Goal: Information Seeking & Learning: Find specific page/section

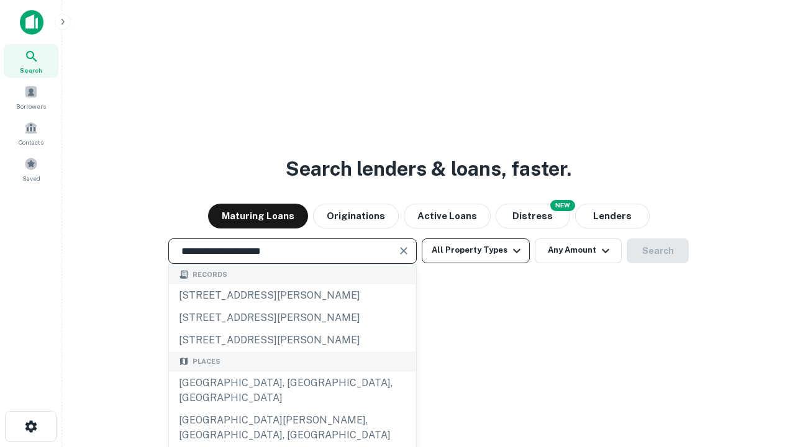
click at [292, 409] on div "[GEOGRAPHIC_DATA], [GEOGRAPHIC_DATA], [GEOGRAPHIC_DATA]" at bounding box center [292, 390] width 247 height 37
click at [476, 250] on button "All Property Types" at bounding box center [476, 251] width 108 height 25
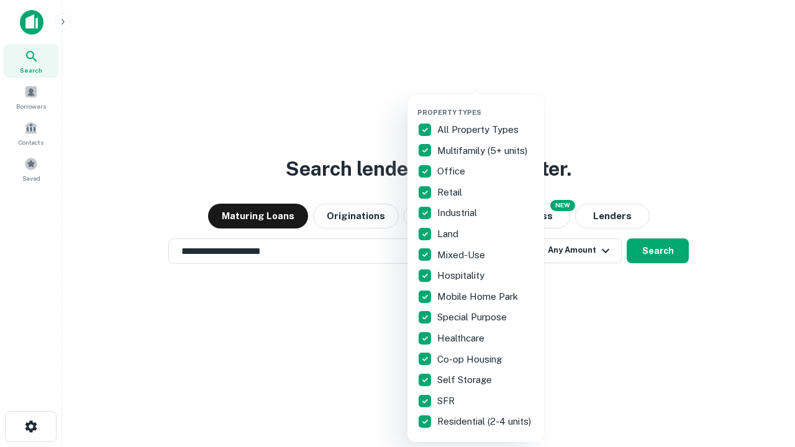
type input "**********"
click at [486, 104] on button "button" at bounding box center [485, 104] width 137 height 1
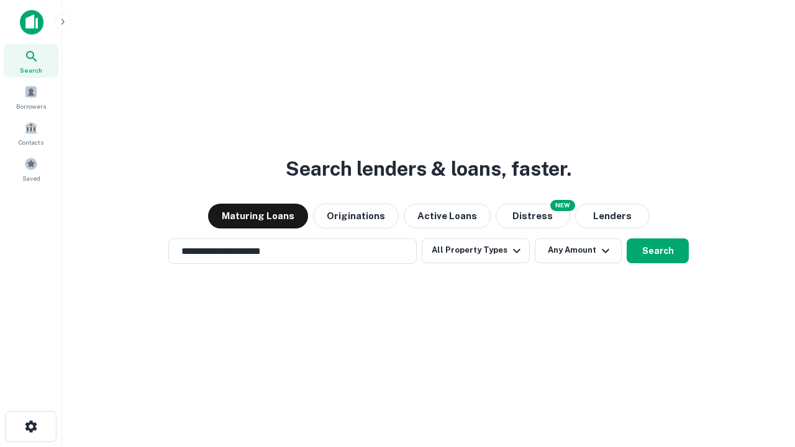
scroll to position [7, 150]
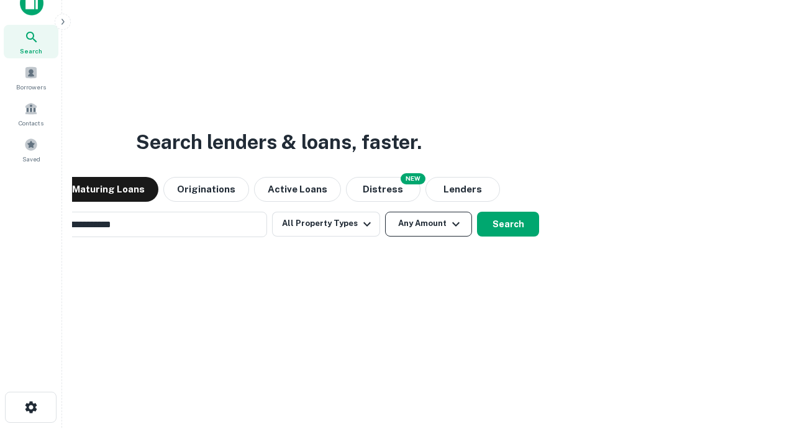
click at [385, 212] on button "Any Amount" at bounding box center [428, 224] width 87 height 25
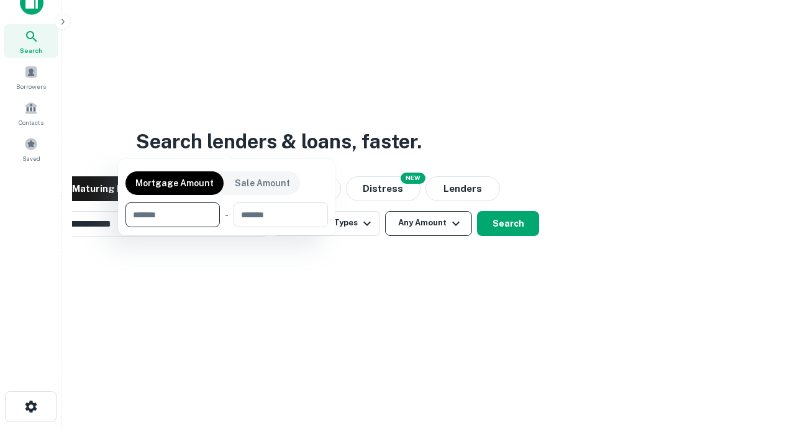
scroll to position [89, 352]
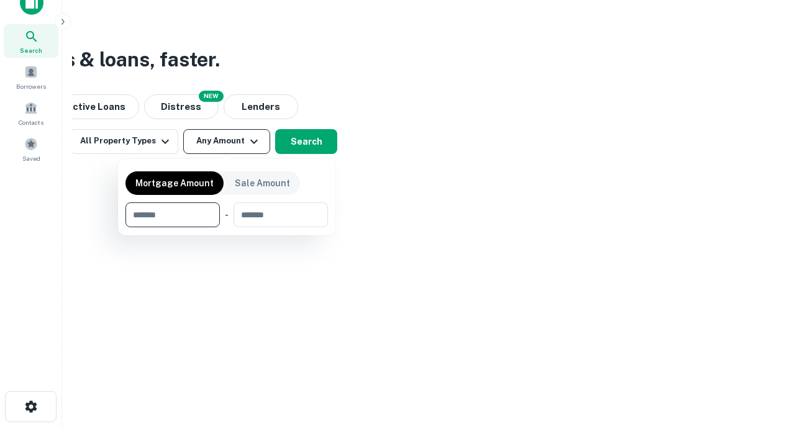
type input "*******"
click at [227, 227] on button "button" at bounding box center [226, 227] width 202 height 1
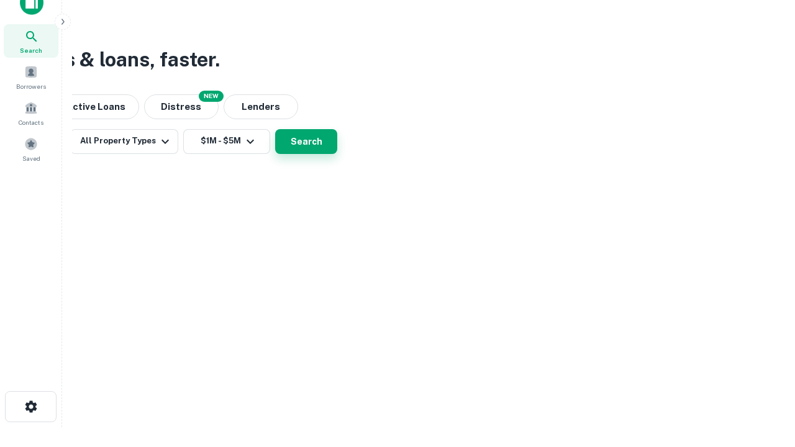
click at [337, 154] on button "Search" at bounding box center [306, 141] width 62 height 25
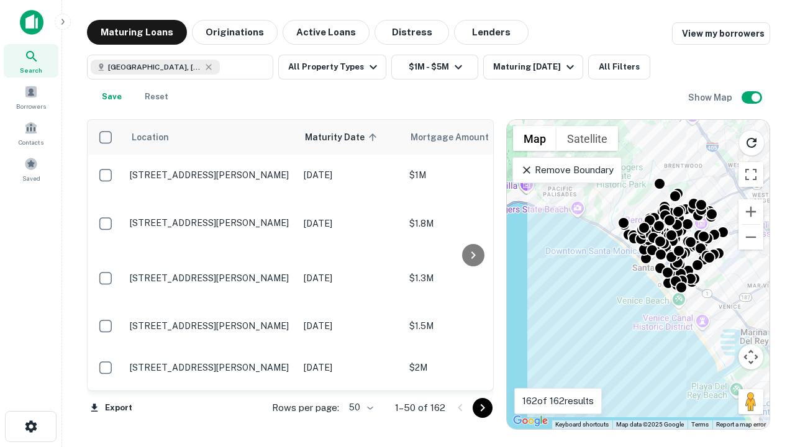
click at [359, 407] on body "Search Borrowers Contacts Saved Maturing Loans Originations Active Loans Distre…" at bounding box center [397, 223] width 795 height 447
click at [360, 376] on li "25" at bounding box center [360, 376] width 36 height 22
